Goal: Task Accomplishment & Management: Use online tool/utility

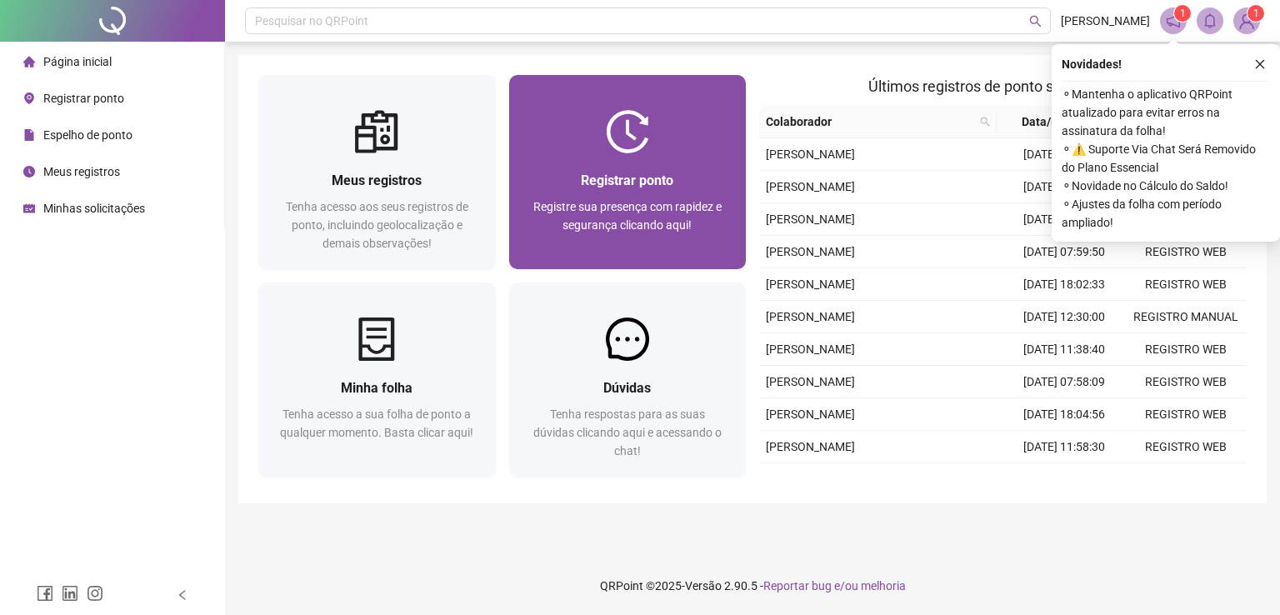
click at [681, 168] on div "Registrar ponto Registre sua presença com rapidez e segurança clicando aqui!" at bounding box center [627, 211] width 237 height 116
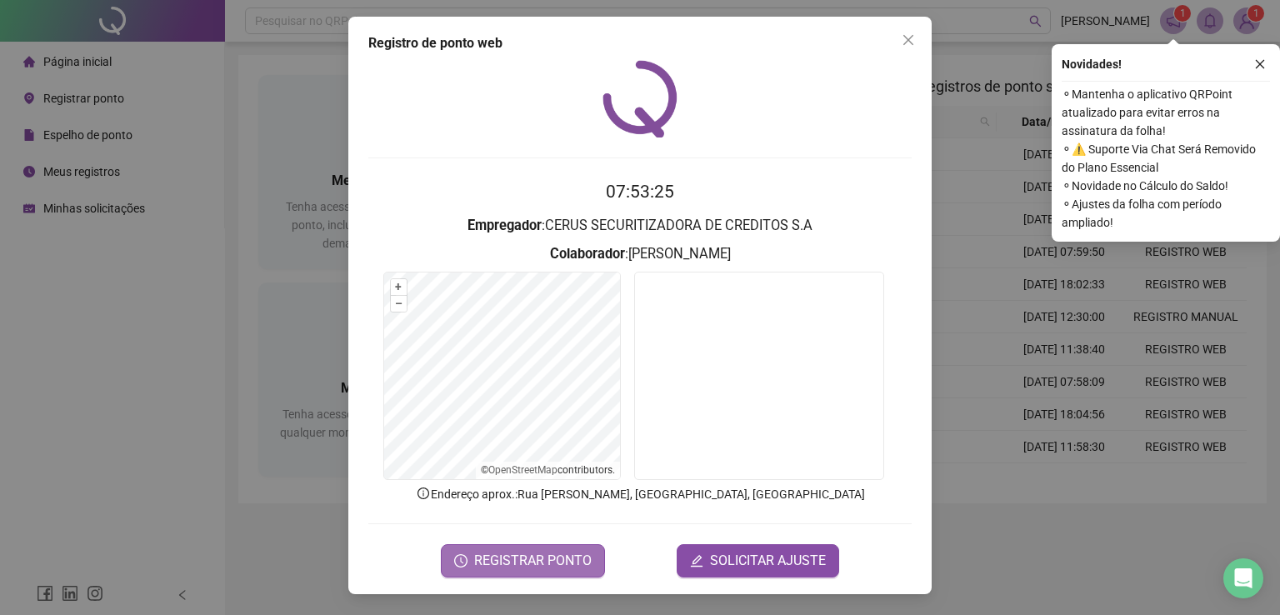
click at [547, 568] on span "REGISTRAR PONTO" at bounding box center [532, 561] width 117 height 20
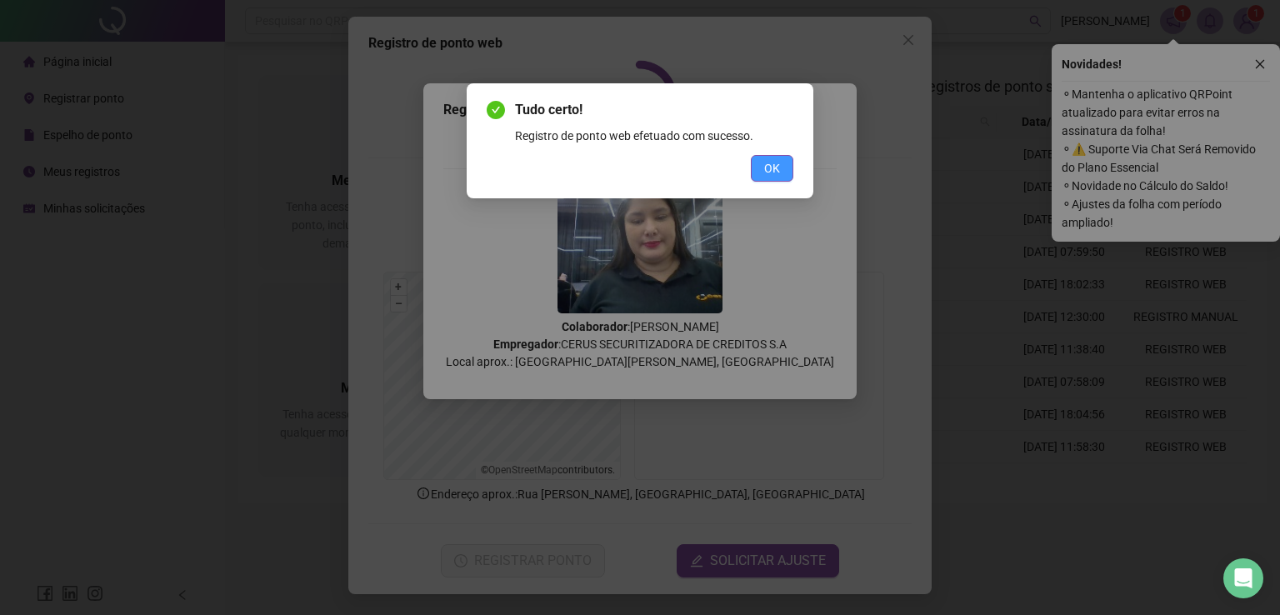
click at [768, 167] on span "OK" at bounding box center [772, 168] width 16 height 18
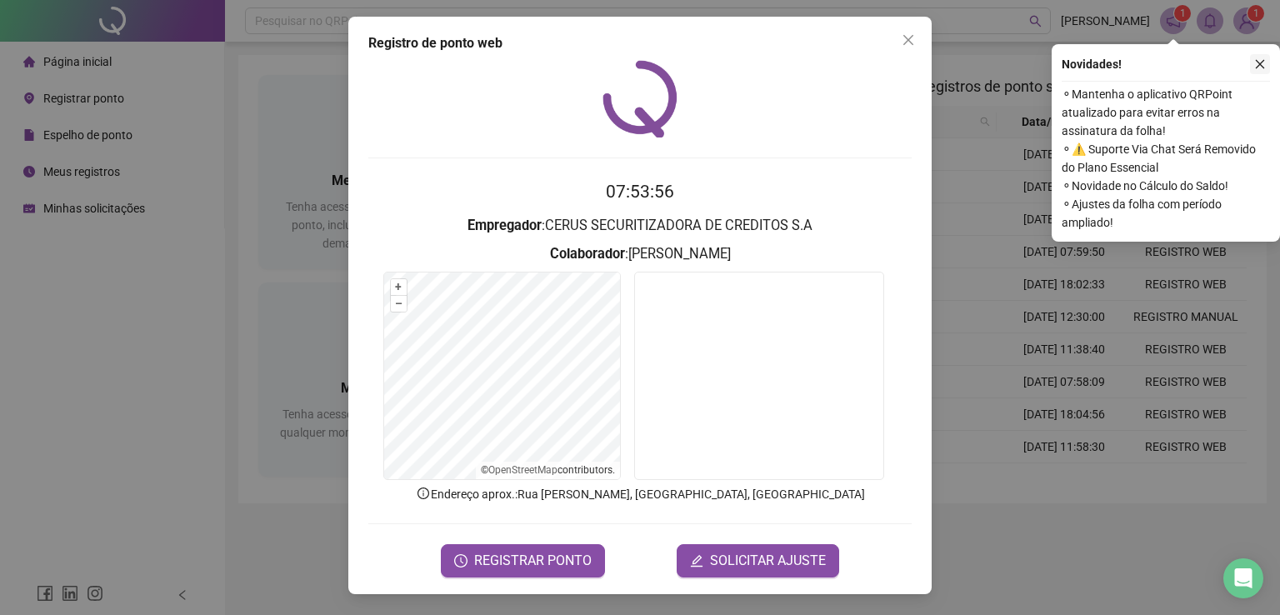
click at [1266, 62] on button "button" at bounding box center [1260, 64] width 20 height 20
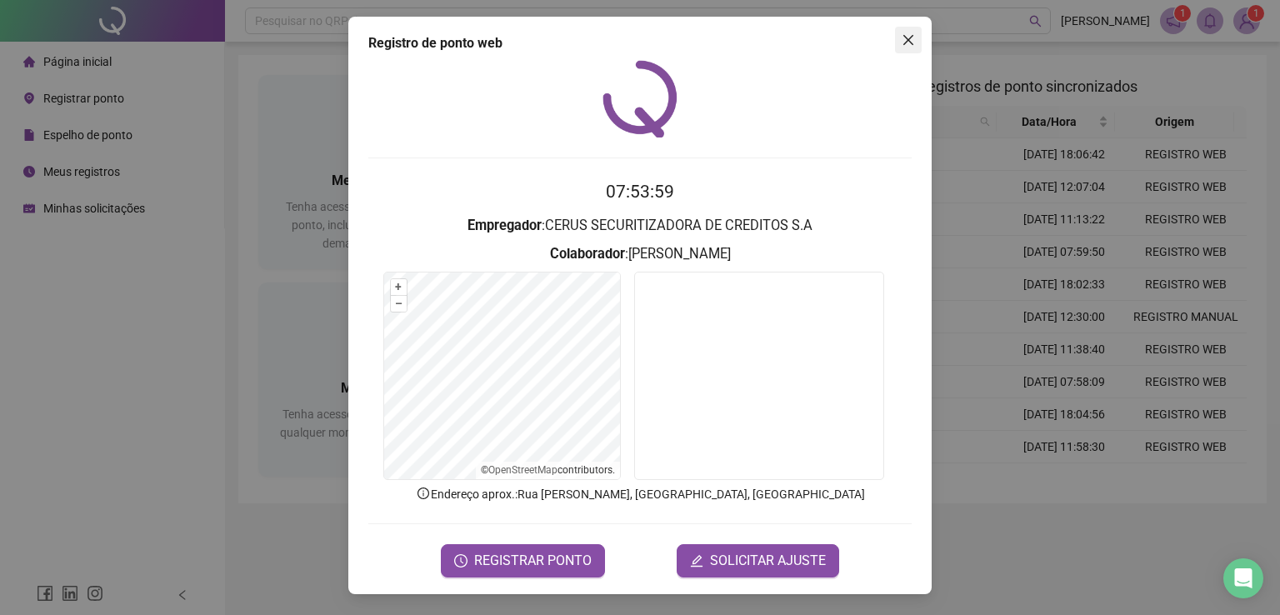
click at [913, 36] on icon "close" at bounding box center [908, 39] width 13 height 13
